Goal: Task Accomplishment & Management: Complete application form

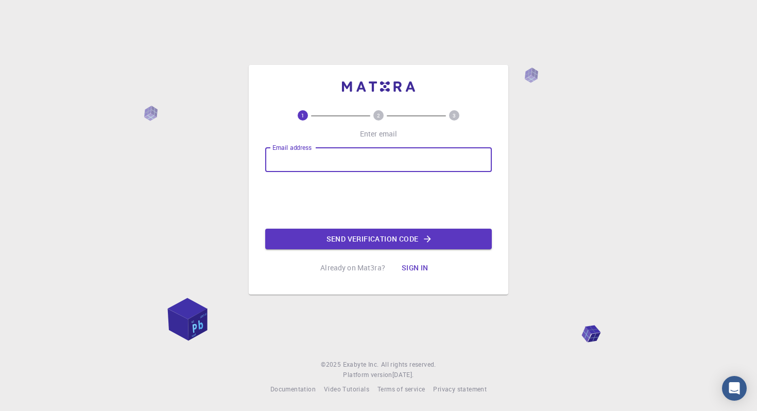
click at [328, 147] on input "Email address" at bounding box center [378, 159] width 226 height 25
click at [327, 153] on input "Email address" at bounding box center [378, 159] width 226 height 25
type input "[EMAIL_ADDRESS][DOMAIN_NAME]"
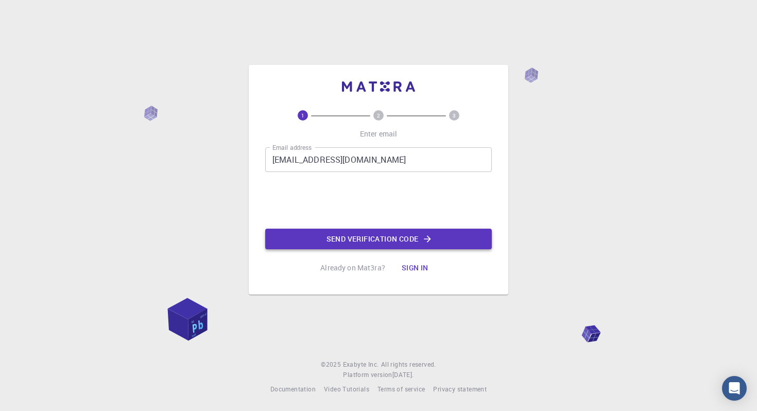
click at [335, 239] on button "Send verification code" at bounding box center [378, 239] width 226 height 21
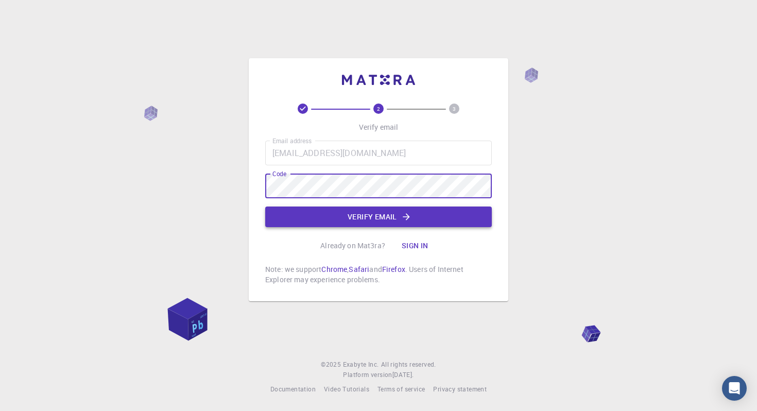
click at [332, 215] on button "Verify email" at bounding box center [378, 216] width 226 height 21
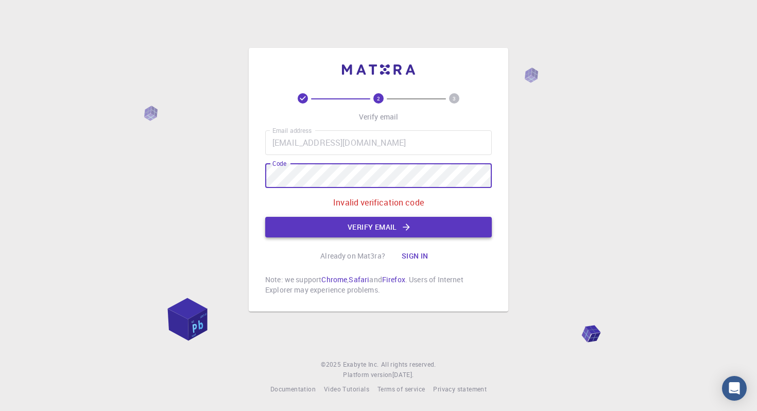
click at [341, 218] on button "Verify email" at bounding box center [378, 227] width 226 height 21
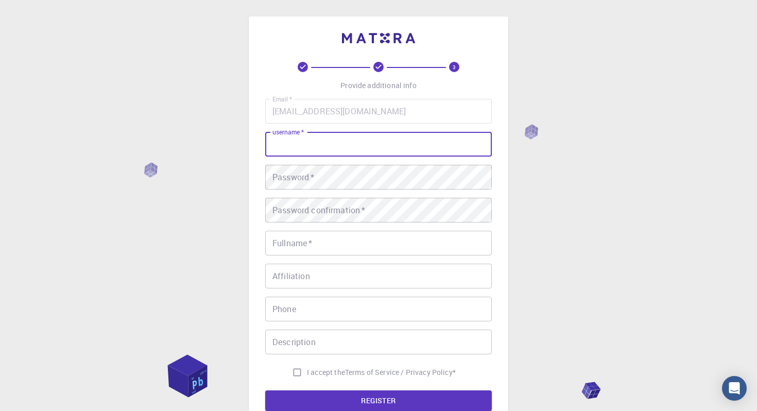
click at [339, 137] on input "username   *" at bounding box center [378, 144] width 226 height 25
type input "uyjasminen"
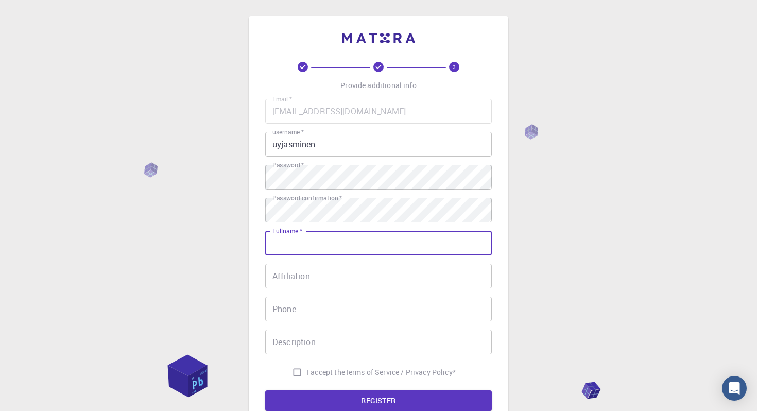
type input "[PERSON_NAME]"
type input "09235708087"
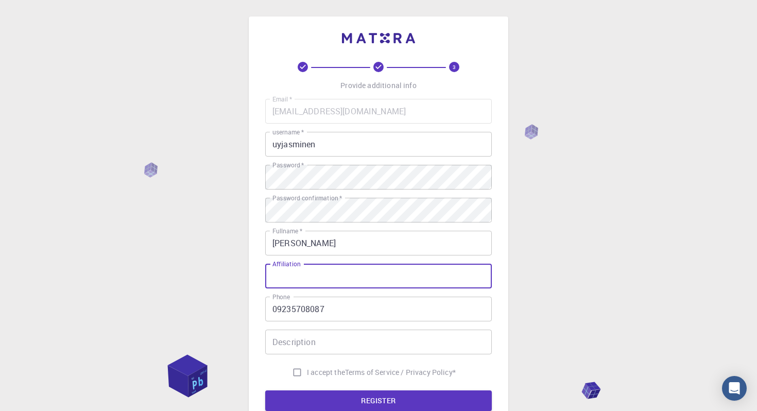
click at [364, 279] on input "Affiliation" at bounding box center [378, 276] width 226 height 25
type input "Perpetual Succour Hospital Inc"
click at [355, 343] on input "Description" at bounding box center [378, 341] width 226 height 25
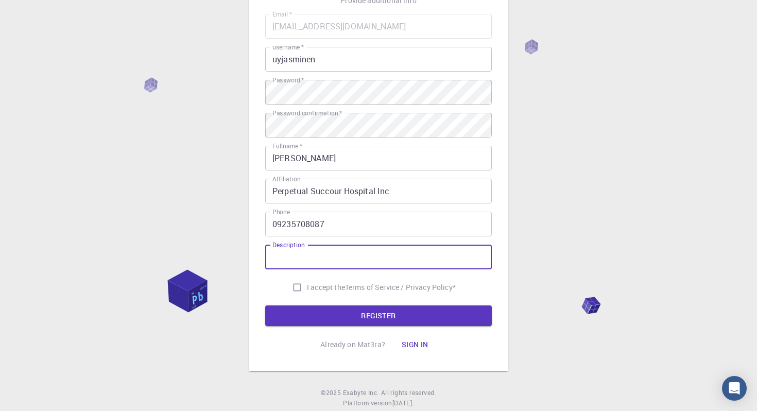
scroll to position [103, 0]
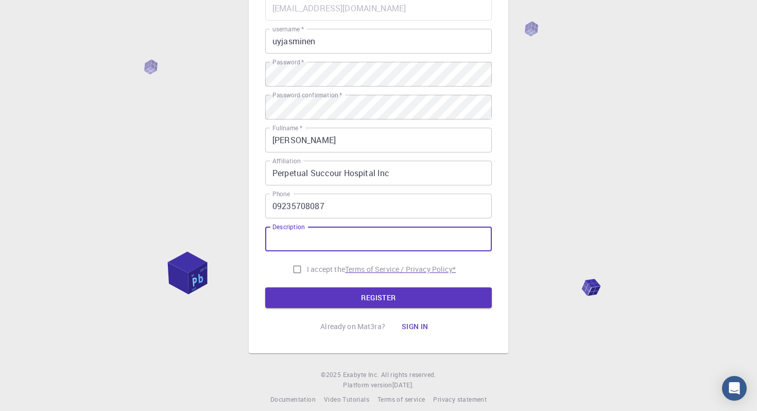
click at [365, 273] on p "Terms of Service / Privacy Policy *" at bounding box center [400, 269] width 111 height 10
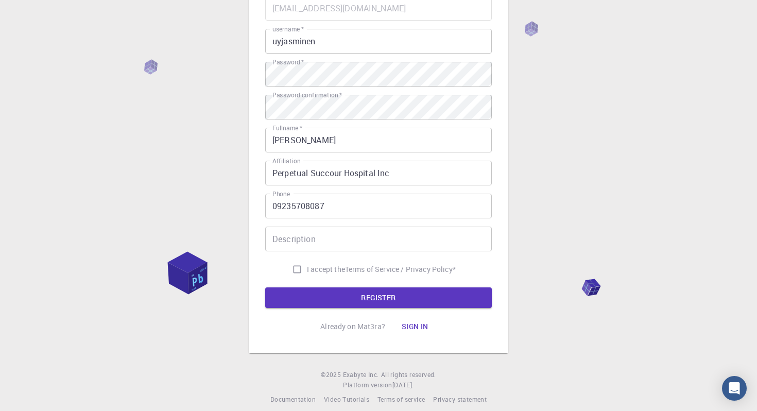
click at [295, 266] on input "I accept the Terms of Service / Privacy Policy *" at bounding box center [297, 269] width 20 height 20
checkbox input "true"
click at [297, 300] on button "REGISTER" at bounding box center [378, 297] width 226 height 21
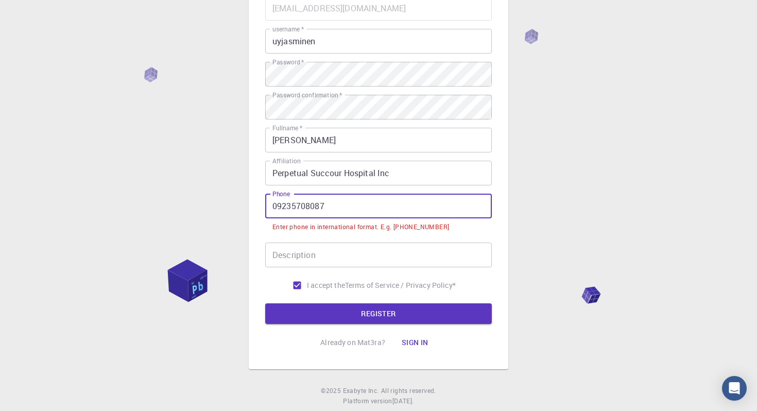
drag, startPoint x: 277, startPoint y: 204, endPoint x: 247, endPoint y: 205, distance: 30.9
click at [249, 205] on div "3 Provide additional info Email   * [EMAIL_ADDRESS][DOMAIN_NAME] Email   * user…" at bounding box center [378, 141] width 259 height 455
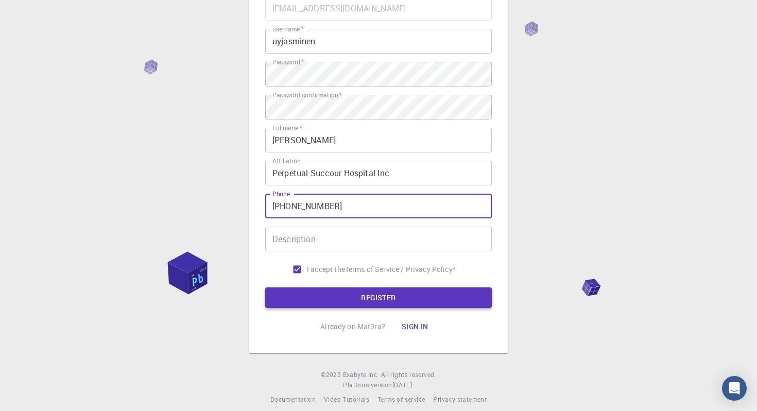
type input "[PHONE_NUMBER]"
click at [307, 289] on button "REGISTER" at bounding box center [378, 297] width 226 height 21
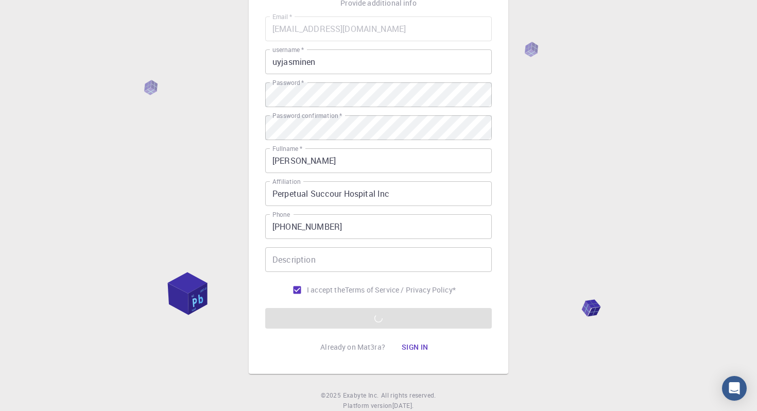
scroll to position [97, 0]
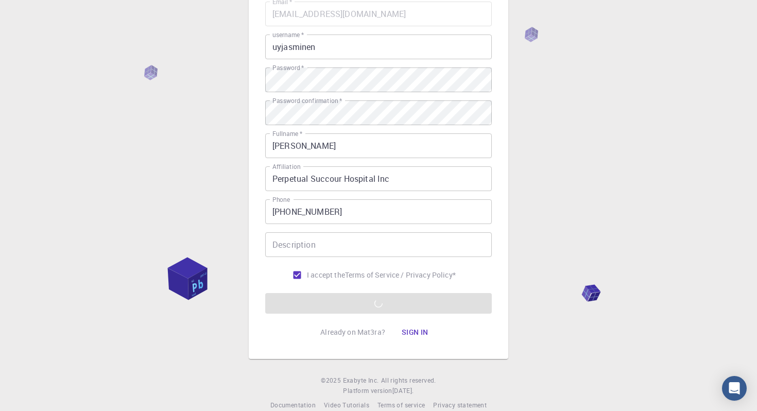
click at [254, 224] on div "3 Provide additional info Email   * [EMAIL_ADDRESS][DOMAIN_NAME] Email   * user…" at bounding box center [378, 139] width 259 height 440
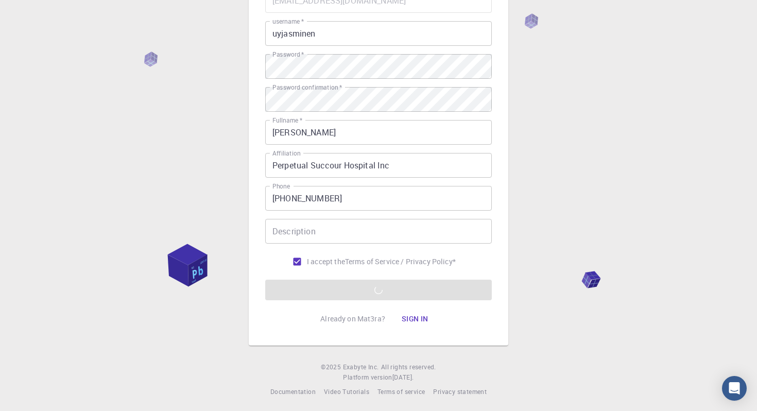
scroll to position [114, 0]
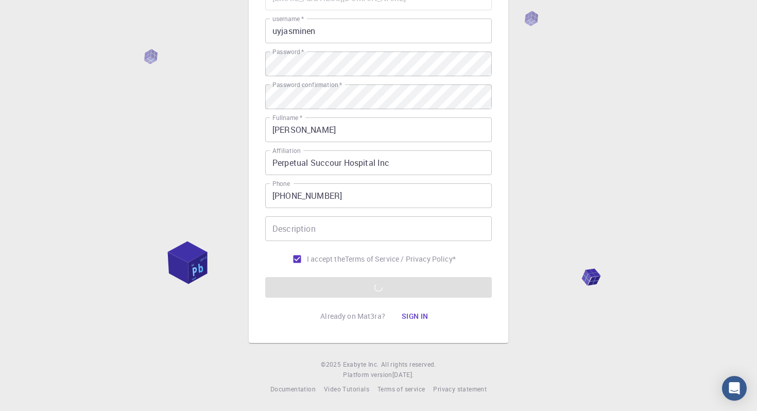
click at [202, 178] on div "3 Provide additional info Email   * [EMAIL_ADDRESS][DOMAIN_NAME] Email   * user…" at bounding box center [378, 149] width 757 height 524
click at [157, 58] on div "3 Provide additional info Email   * [EMAIL_ADDRESS][DOMAIN_NAME] Email   * user…" at bounding box center [378, 149] width 757 height 524
click at [317, 234] on input "Description" at bounding box center [378, 228] width 226 height 25
click at [222, 213] on div "3 Provide additional info Email   * [EMAIL_ADDRESS][DOMAIN_NAME] Email   * user…" at bounding box center [378, 149] width 757 height 524
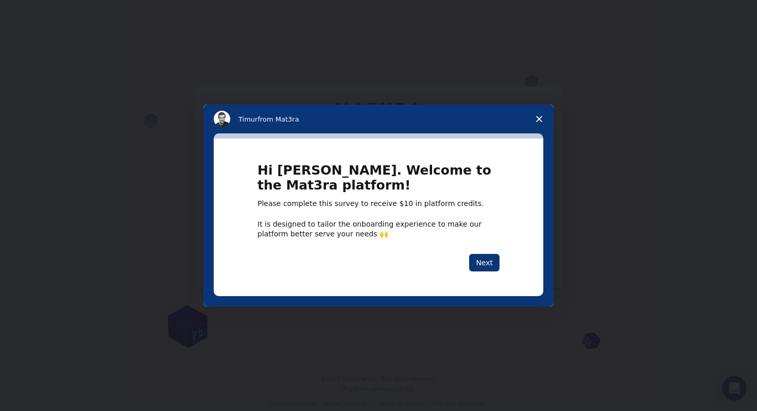
click at [539, 121] on icon "Close survey" at bounding box center [539, 119] width 6 height 6
